Goal: Find specific fact: Find specific fact

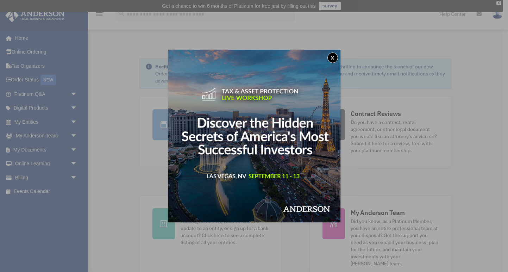
click at [328, 58] on button "x" at bounding box center [332, 57] width 11 height 11
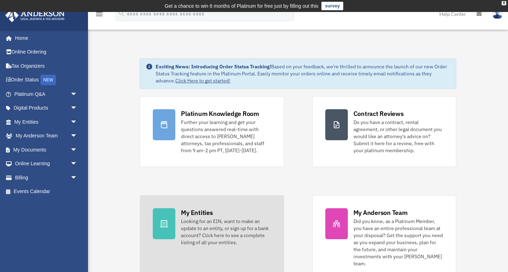
click at [194, 219] on div "Looking for an EIN, want to make an update to an entity, or sign up for a bank …" at bounding box center [226, 231] width 90 height 28
click at [173, 219] on div at bounding box center [164, 223] width 23 height 31
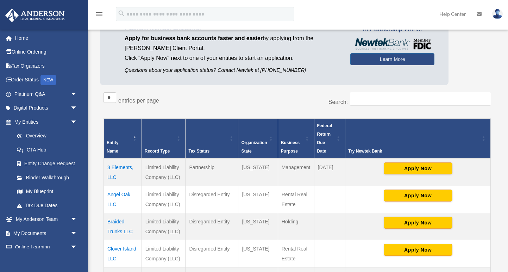
scroll to position [78, 0]
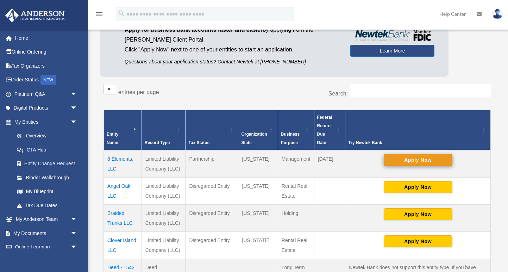
click at [405, 157] on button "Apply Now" at bounding box center [418, 160] width 69 height 12
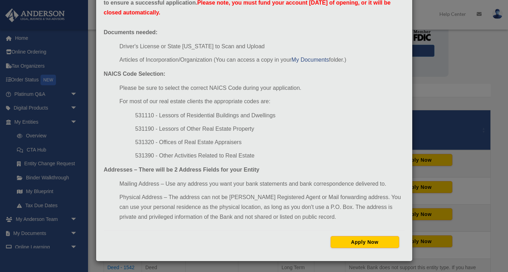
scroll to position [80, 0]
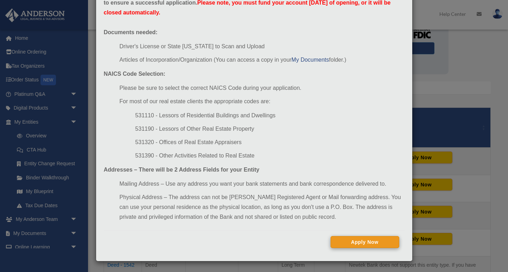
click at [353, 241] on button "Apply Now" at bounding box center [364, 242] width 69 height 12
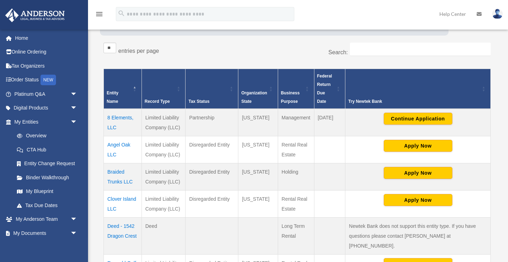
scroll to position [127, 0]
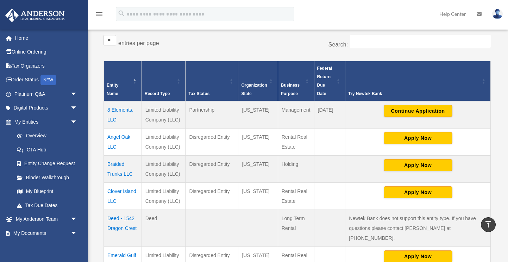
click at [122, 109] on td "8 Elements, LLC" at bounding box center [123, 114] width 38 height 27
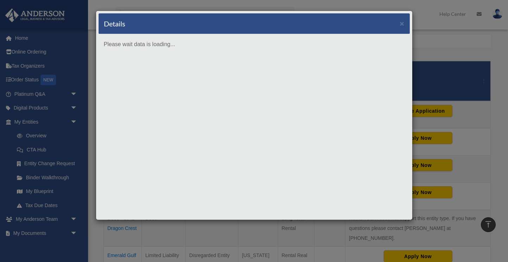
click at [138, 249] on div "Details × Please wait data is loading..." at bounding box center [254, 131] width 508 height 262
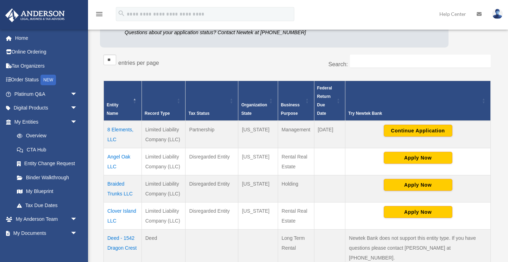
scroll to position [121, 0]
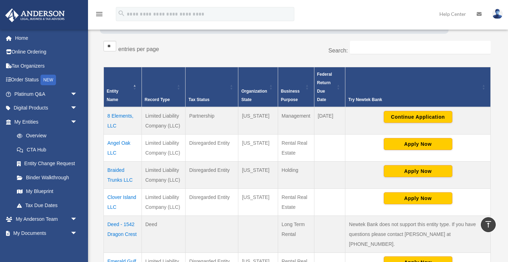
click at [119, 144] on td "Angel Oak LLC" at bounding box center [123, 147] width 38 height 27
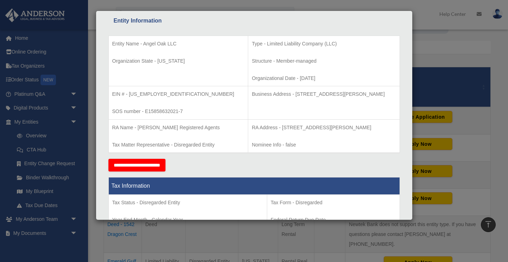
scroll to position [129, 0]
drag, startPoint x: 274, startPoint y: 92, endPoint x: 384, endPoint y: 93, distance: 110.1
click at [384, 93] on p "Business Address - [STREET_ADDRESS][PERSON_NAME]" at bounding box center [324, 93] width 144 height 9
copy p "[STREET_ADDRESS][PERSON_NAME]"
